Goal: Use online tool/utility: Utilize a website feature to perform a specific function

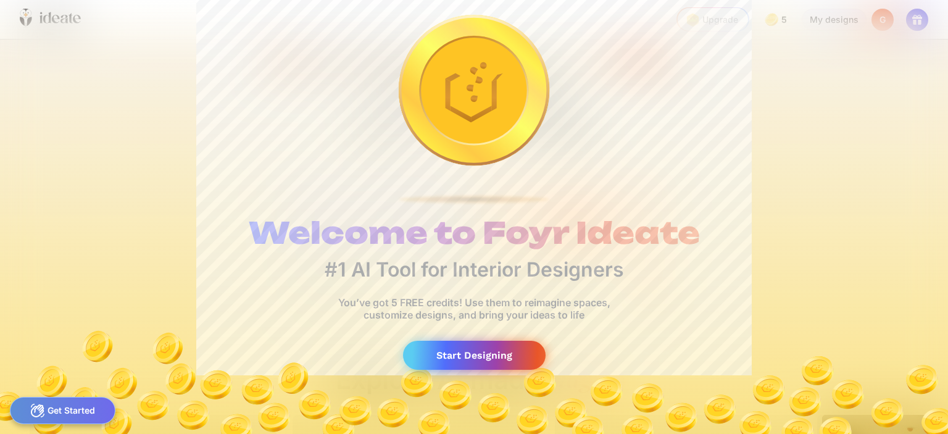
click at [481, 348] on div "Start Designing" at bounding box center [474, 355] width 143 height 29
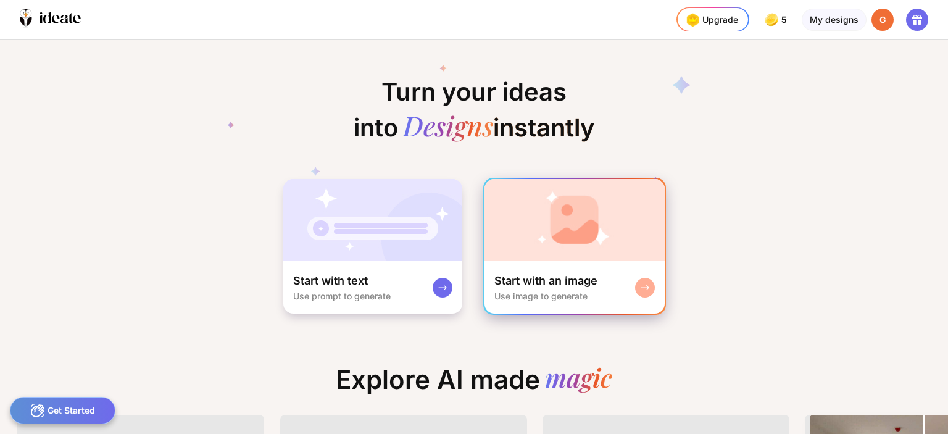
click at [627, 272] on div "Start with an image Use image to generate" at bounding box center [575, 287] width 180 height 52
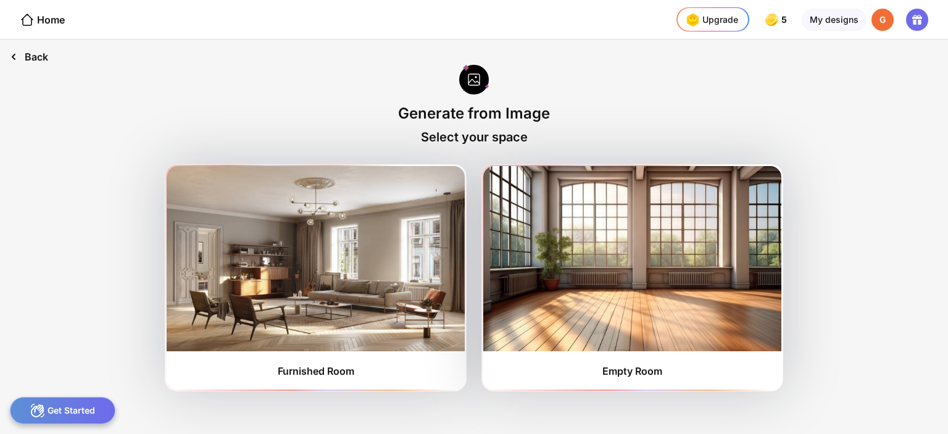
click at [33, 66] on div "Back" at bounding box center [29, 57] width 58 height 35
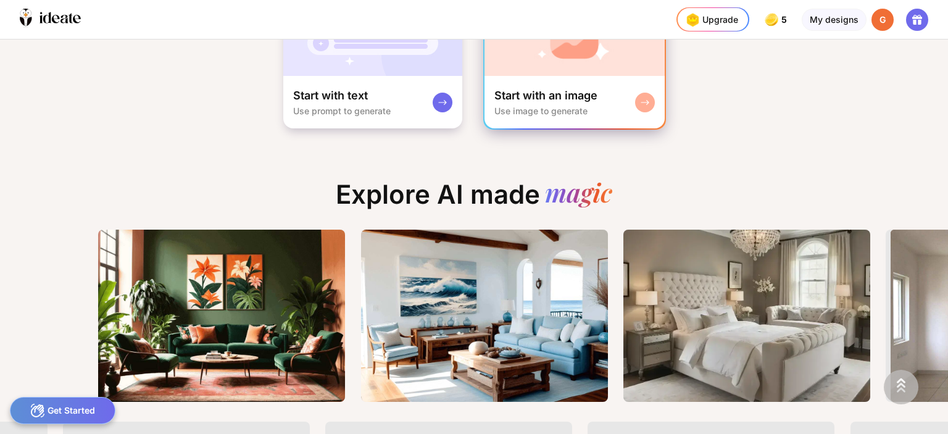
click at [561, 106] on div "Use image to generate" at bounding box center [540, 111] width 93 height 10
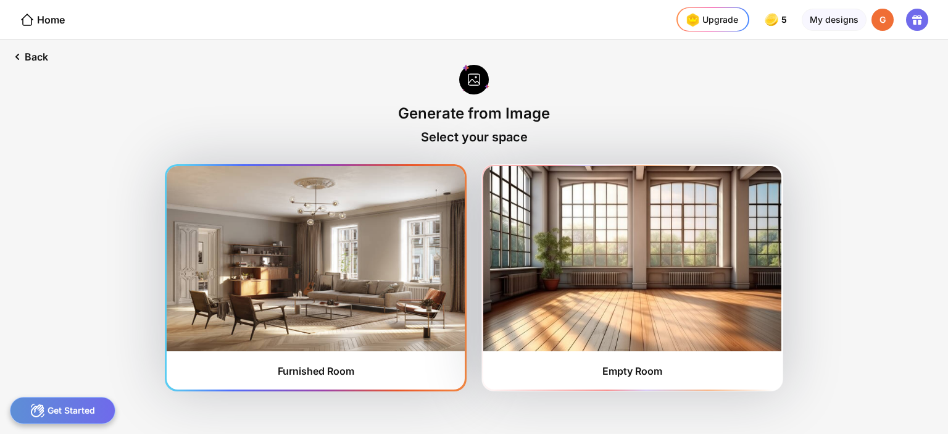
click at [317, 244] on img at bounding box center [316, 258] width 298 height 185
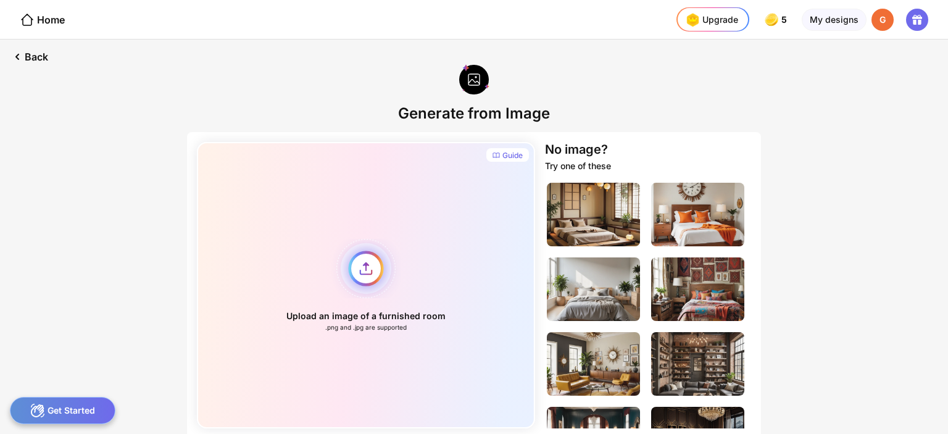
click at [366, 272] on div "Upload an image of a furnished room .png and .jpg are supported" at bounding box center [366, 285] width 338 height 286
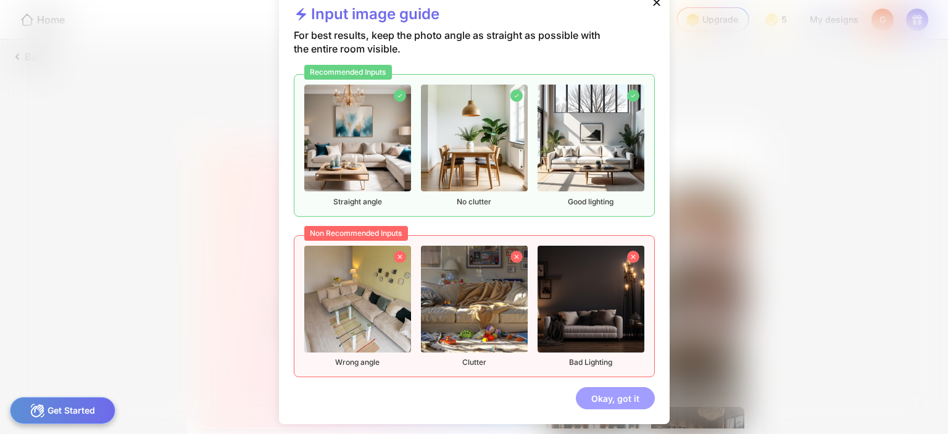
click at [625, 397] on div "Okay, got it" at bounding box center [615, 398] width 79 height 22
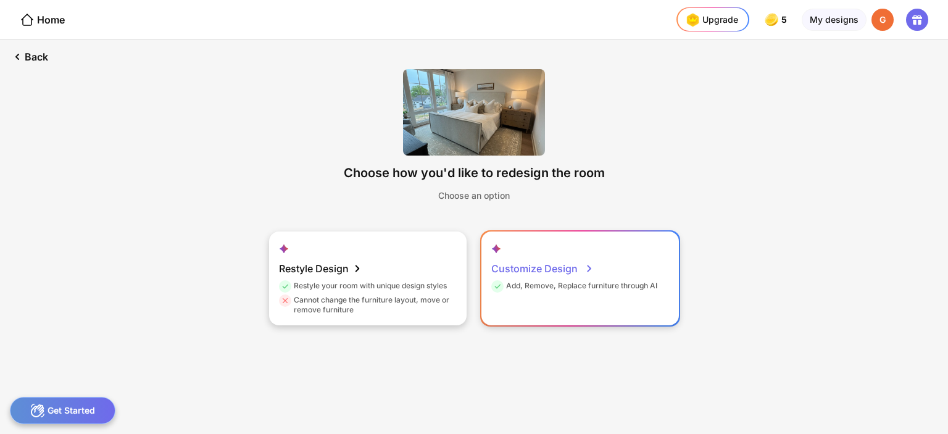
click at [623, 270] on div "Customize Design Add, Remove, Replace furniture through AI" at bounding box center [580, 278] width 198 height 94
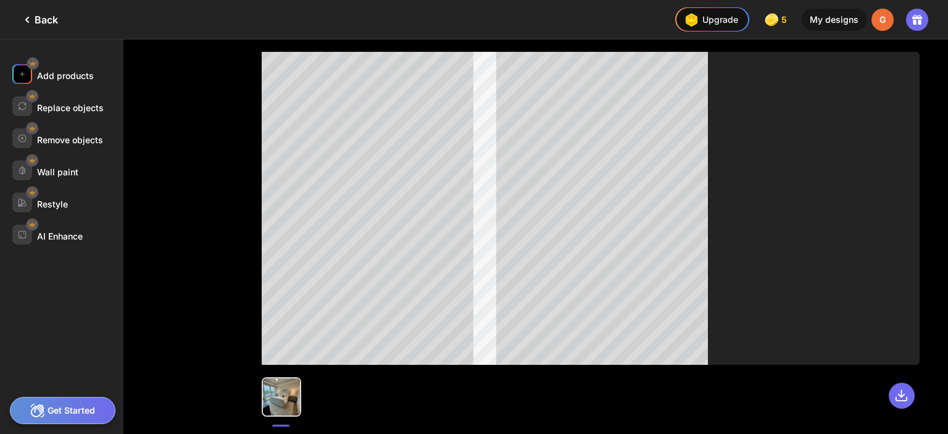
click at [61, 75] on div "Add products" at bounding box center [65, 75] width 57 height 10
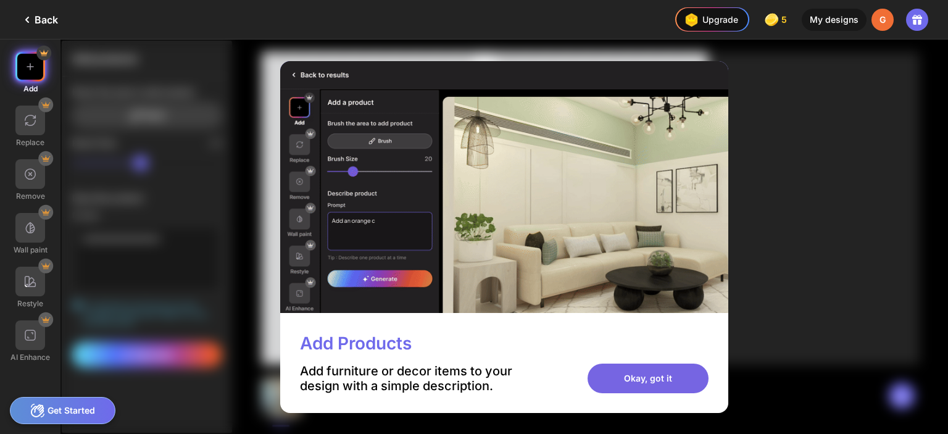
click at [664, 371] on div "Okay, got it" at bounding box center [648, 379] width 121 height 30
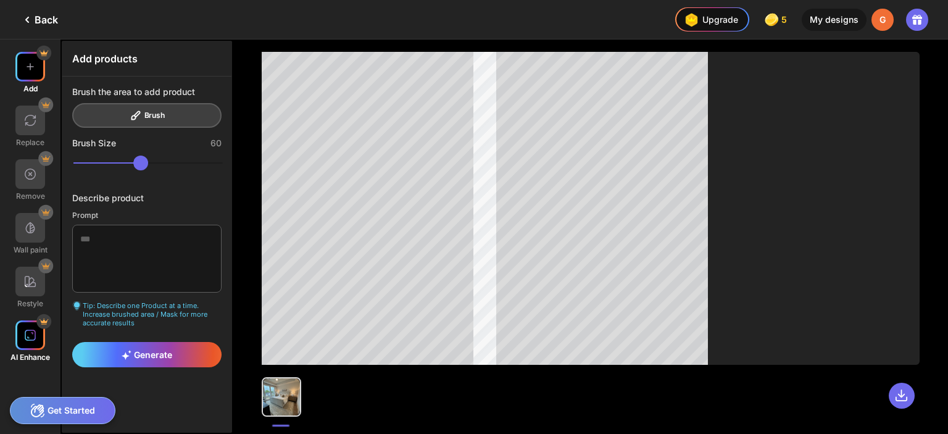
click at [28, 340] on img at bounding box center [30, 335] width 12 height 12
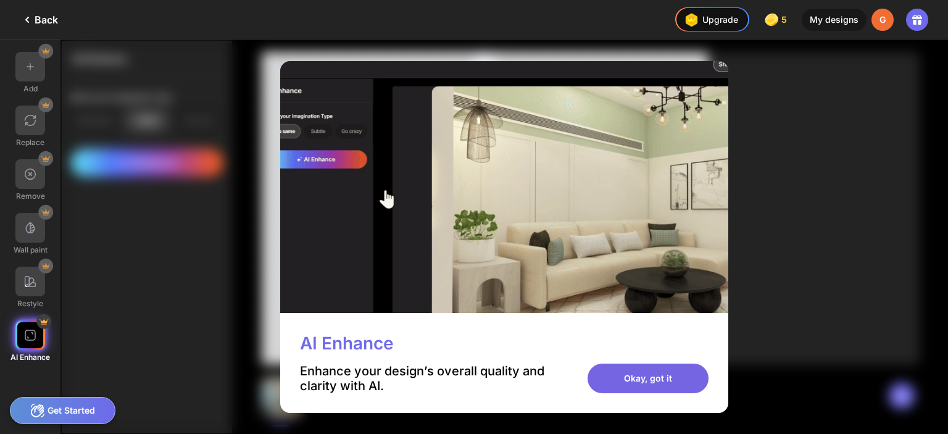
click at [656, 372] on div "Okay, got it" at bounding box center [648, 379] width 121 height 30
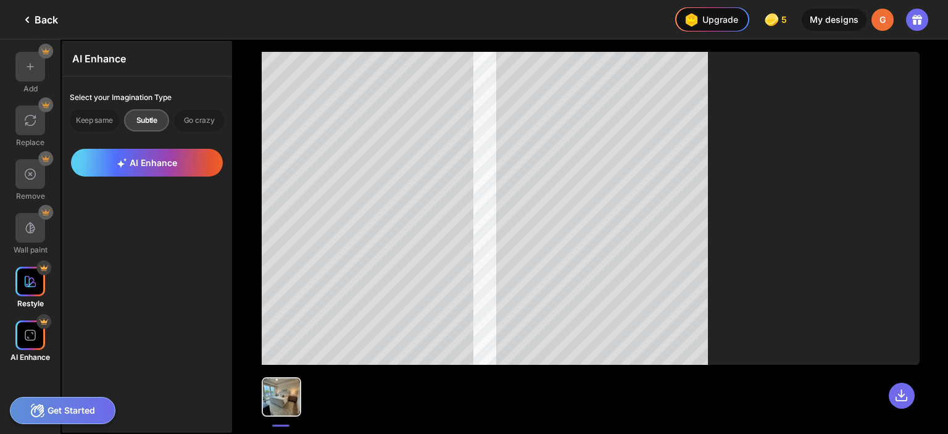
click at [36, 285] on div at bounding box center [30, 282] width 30 height 30
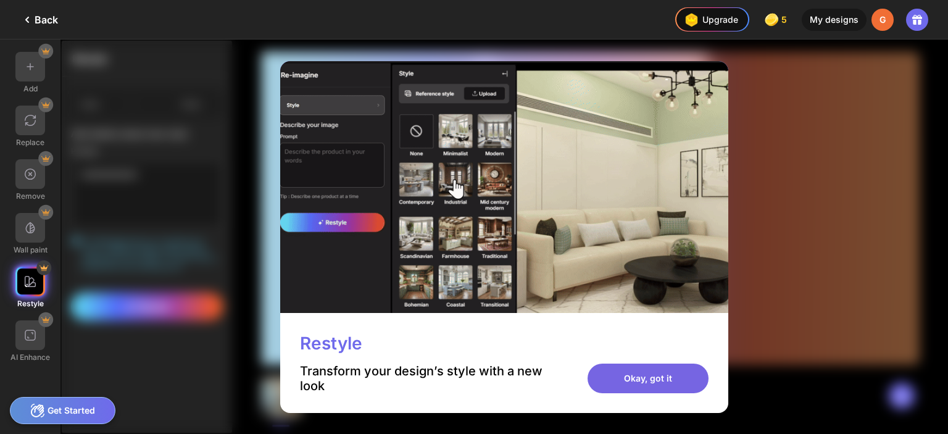
click at [666, 375] on div "Okay, got it" at bounding box center [648, 379] width 121 height 30
